Goal: Task Accomplishment & Management: Manage account settings

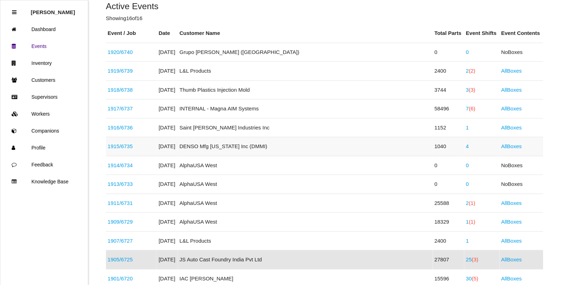
scroll to position [94, 0]
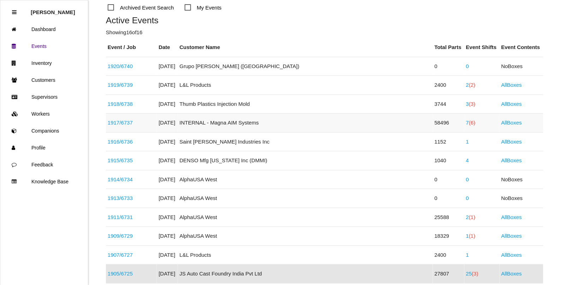
click at [469, 120] on span "(6)" at bounding box center [472, 123] width 6 height 6
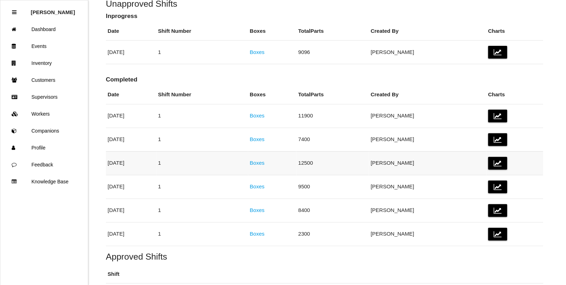
scroll to position [88, 0]
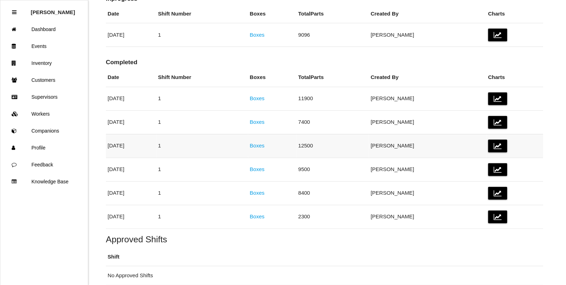
click at [265, 147] on link "Boxes" at bounding box center [257, 146] width 15 height 6
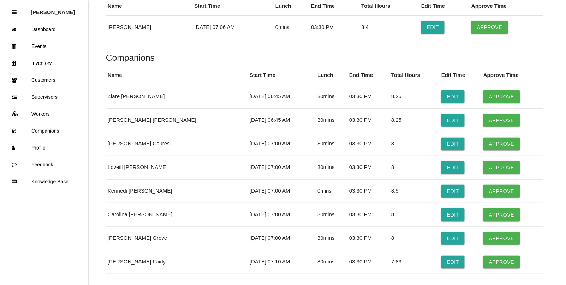
scroll to position [2604, 0]
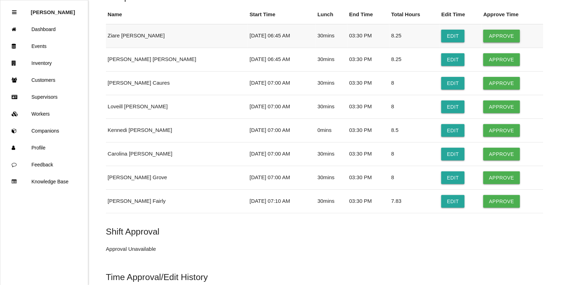
click at [489, 42] on button "Approve" at bounding box center [501, 36] width 36 height 13
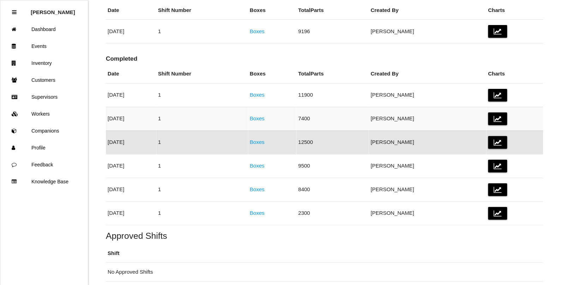
click at [265, 119] on link "Boxes" at bounding box center [257, 118] width 15 height 6
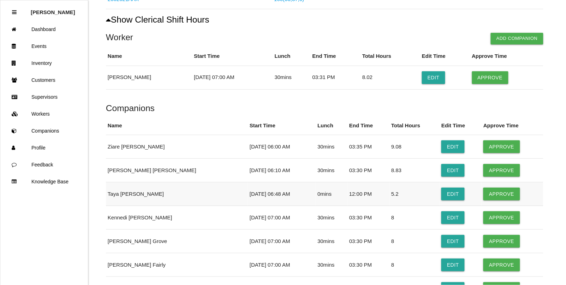
scroll to position [1545, 0]
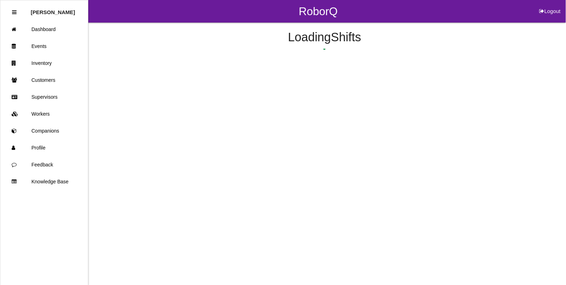
scroll to position [68, 0]
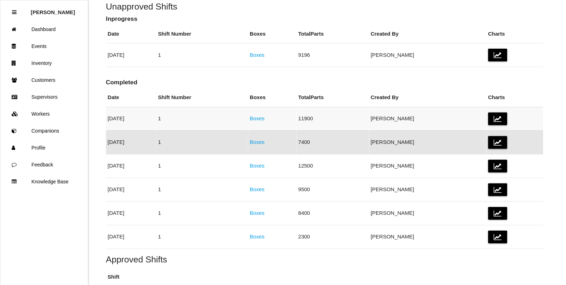
click at [265, 119] on link "Boxes" at bounding box center [257, 118] width 15 height 6
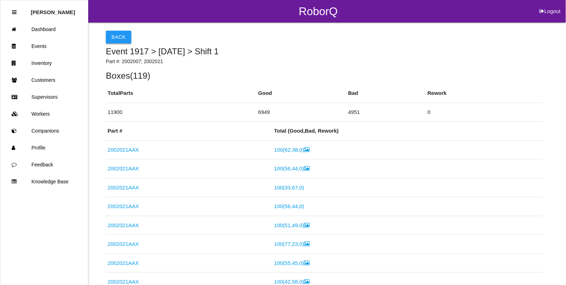
click at [119, 36] on button "Back" at bounding box center [118, 37] width 25 height 13
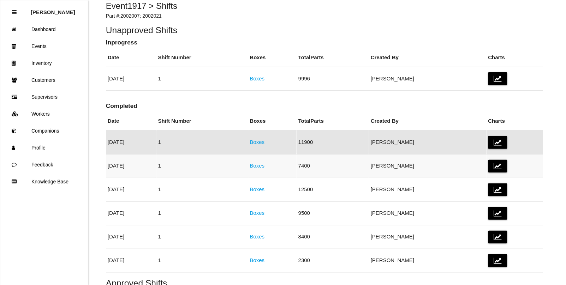
click at [265, 166] on link "Boxes" at bounding box center [257, 166] width 15 height 6
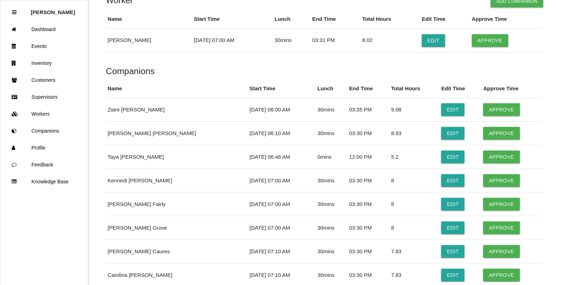
scroll to position [1545, 0]
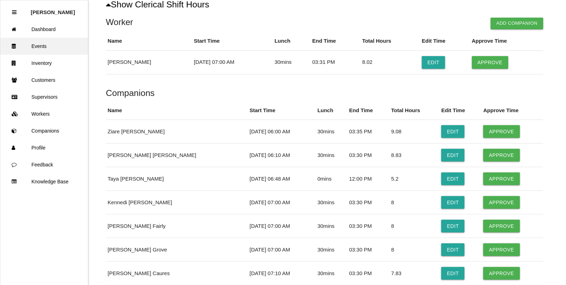
click at [36, 49] on link "Events" at bounding box center [44, 46] width 88 height 17
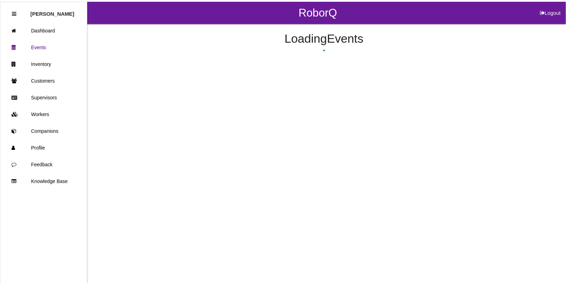
scroll to position [75, 0]
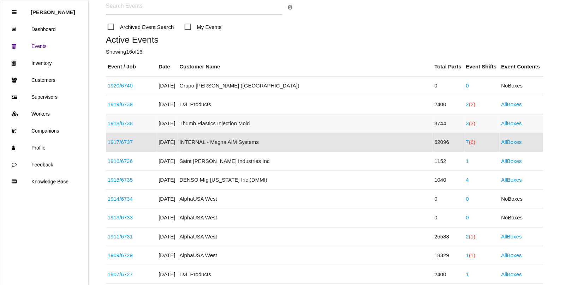
click at [469, 124] on span "(3)" at bounding box center [472, 123] width 6 height 6
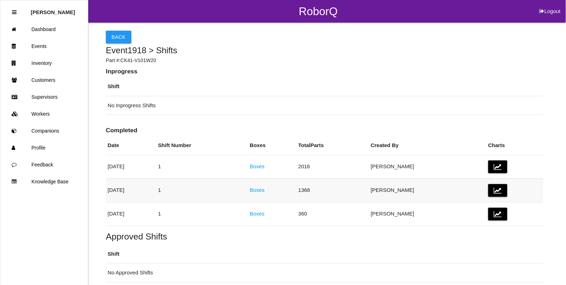
click at [265, 190] on link "Boxes" at bounding box center [257, 190] width 15 height 6
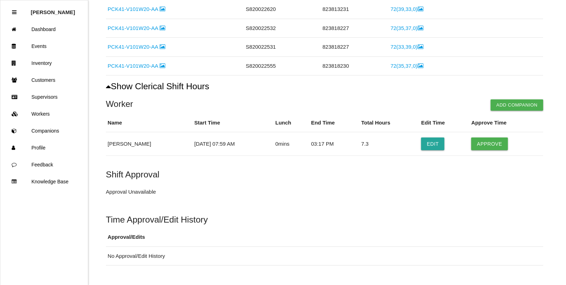
scroll to position [442, 0]
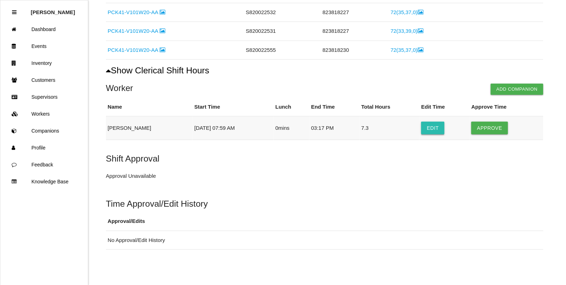
click at [438, 129] on button "Edit" at bounding box center [432, 128] width 23 height 13
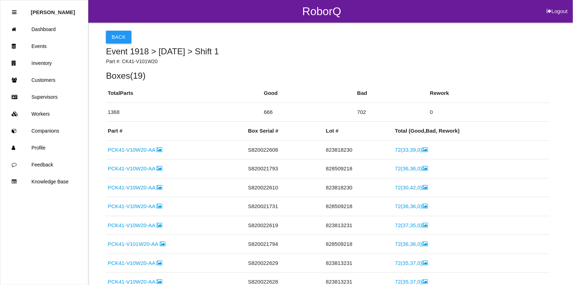
select select "7"
select select "59"
select select "3"
select select "17"
select select "2"
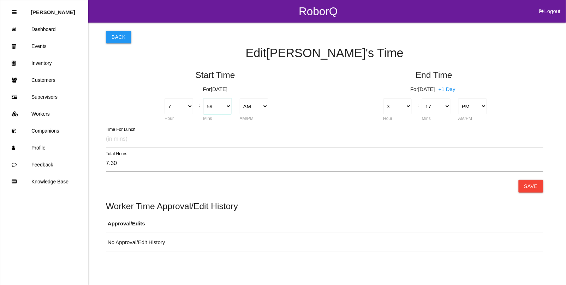
click at [227, 106] on select "00 01 02 03 04 05 06 07 08 09 10 11 12 13 14 15 16 17 18 19 20 21 22 23 24 25 2…" at bounding box center [217, 107] width 29 height 16
select select "0"
click at [203, 99] on select "00 01 02 03 04 05 06 07 08 09 10 11 12 13 14 15 16 17 18 19 20 21 22 23 24 25 2…" at bounding box center [217, 107] width 29 height 16
type input "8.28"
click at [529, 187] on button "Save" at bounding box center [531, 186] width 25 height 13
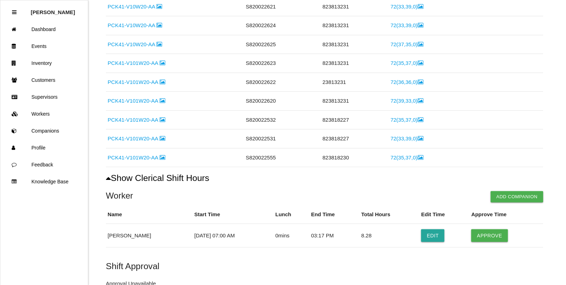
scroll to position [428, 0]
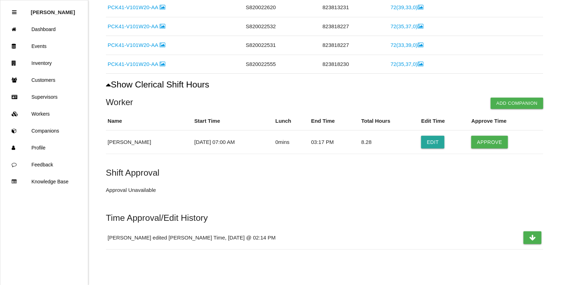
scroll to position [33, 0]
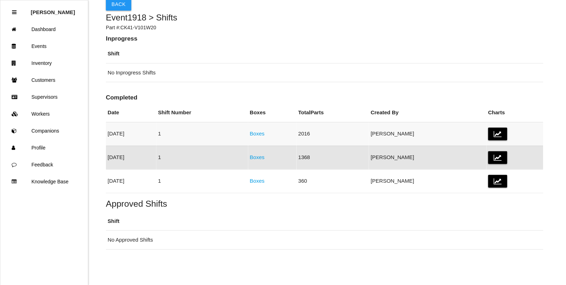
click at [265, 135] on link "Boxes" at bounding box center [257, 134] width 15 height 6
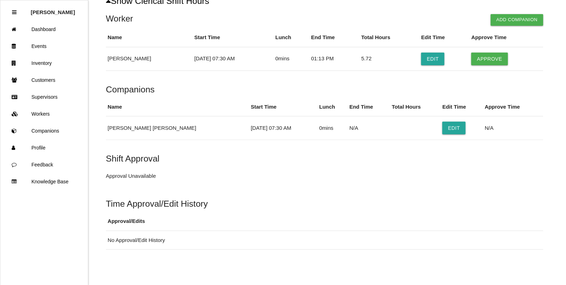
scroll to position [682, 0]
click at [434, 56] on button "Edit" at bounding box center [432, 59] width 23 height 13
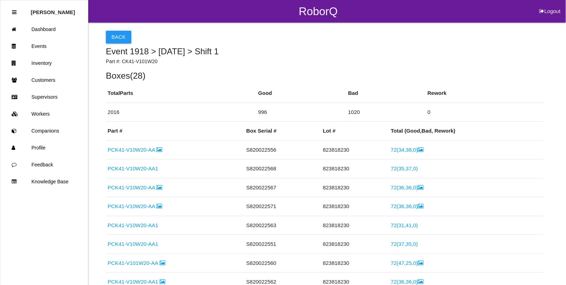
select select "7"
select select "30"
select select "13"
select select "2"
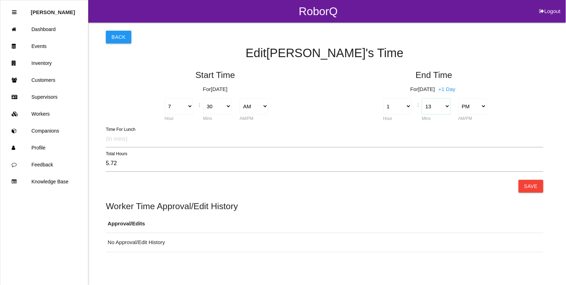
click at [444, 106] on select "00 01 02 03 04 05 06 07 08 09 10 11 12 13 14 15 16 17 18 19 20 21 22 23 24 25 2…" at bounding box center [436, 107] width 29 height 16
select select "15"
click at [422, 99] on select "00 01 02 03 04 05 06 07 08 09 10 11 12 13 14 15 16 17 18 19 20 21 22 23 24 25 2…" at bounding box center [436, 107] width 29 height 16
type input "5.75"
click at [226, 106] on select "00 01 02 03 04 05 06 07 08 09 10 11 12 13 14 15 16 17 18 19 20 21 22 23 24 25 2…" at bounding box center [217, 107] width 29 height 16
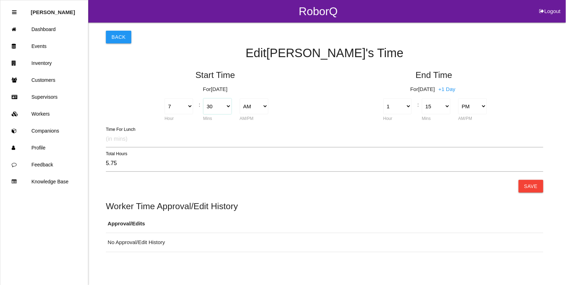
select select "0"
click at [203, 99] on select "00 01 02 03 04 05 06 07 08 09 10 11 12 13 14 15 16 17 18 19 20 21 22 23 24 25 2…" at bounding box center [217, 107] width 29 height 16
type input "6.25"
click at [528, 184] on button "Save" at bounding box center [531, 186] width 25 height 13
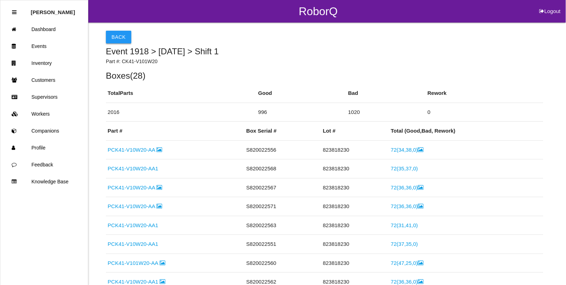
click at [123, 39] on button "Back" at bounding box center [118, 37] width 25 height 13
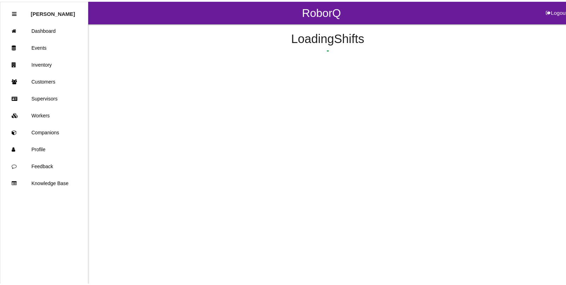
scroll to position [24, 0]
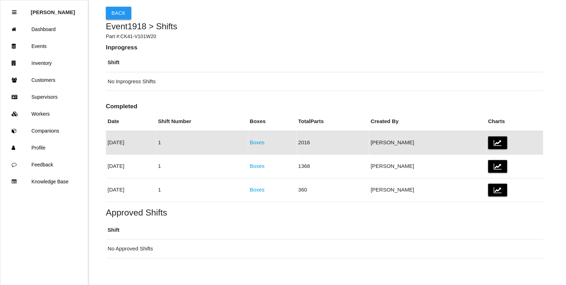
click at [124, 12] on button "Back" at bounding box center [118, 13] width 25 height 13
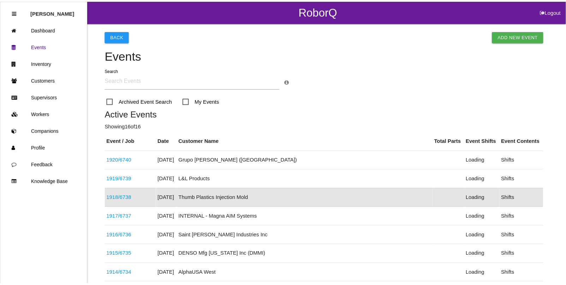
scroll to position [55, 0]
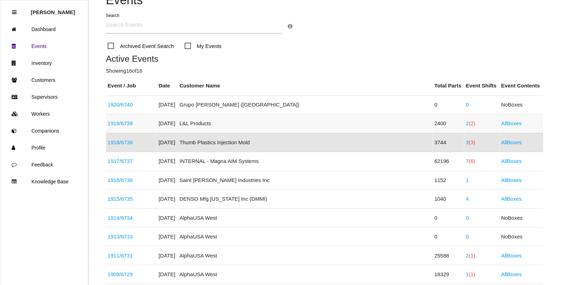
click at [469, 124] on span "(2)" at bounding box center [472, 123] width 6 height 6
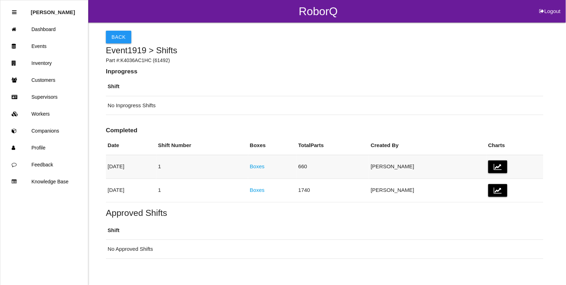
click at [265, 166] on link "Boxes" at bounding box center [257, 166] width 15 height 6
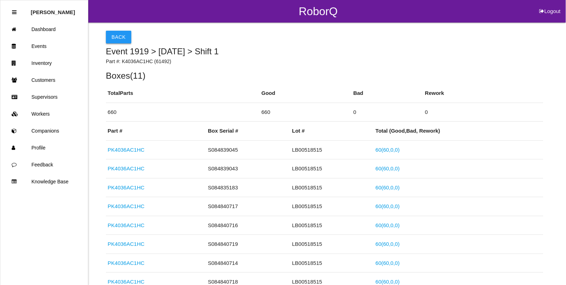
click at [117, 35] on button "Back" at bounding box center [118, 37] width 25 height 13
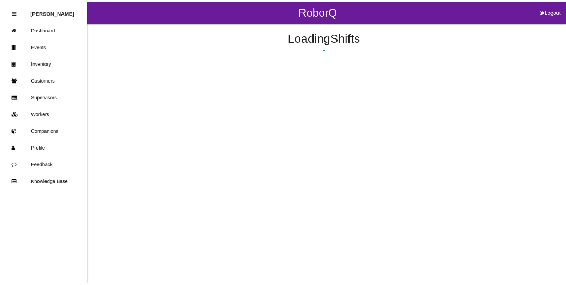
scroll to position [9, 0]
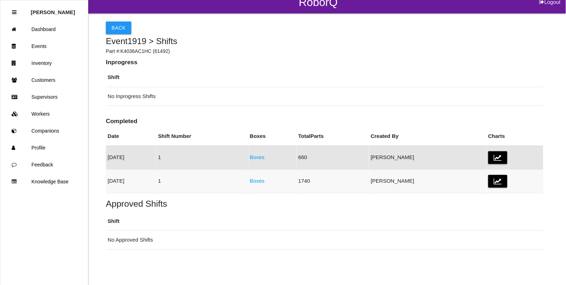
click at [265, 182] on link "Boxes" at bounding box center [257, 181] width 15 height 6
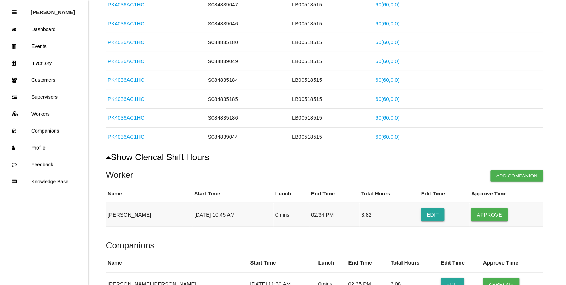
scroll to position [574, 0]
